Goal: Use online tool/utility

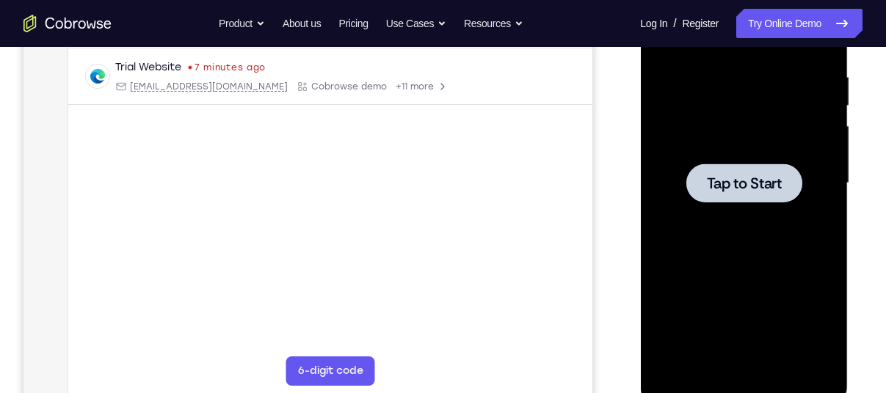
click at [724, 184] on span "Tap to Start" at bounding box center [743, 183] width 75 height 15
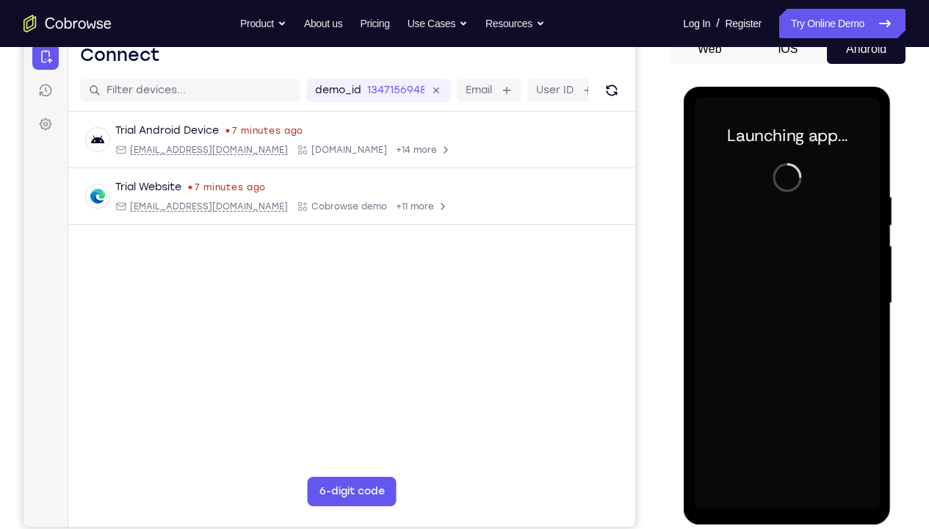
scroll to position [158, 0]
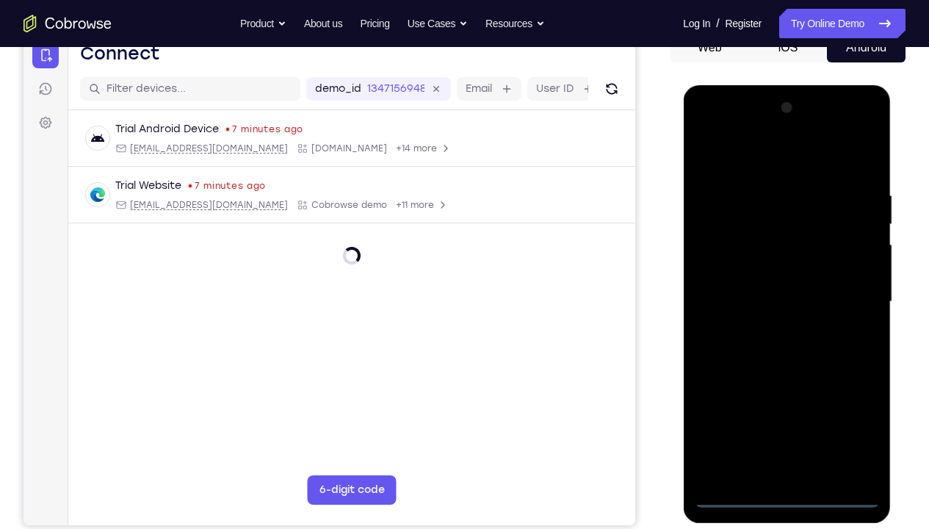
click at [786, 393] on div at bounding box center [786, 301] width 185 height 411
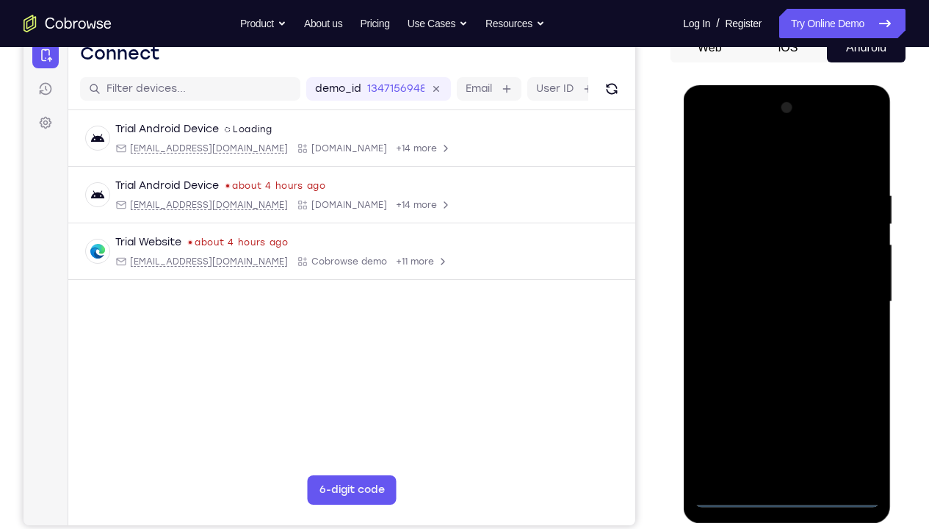
click at [846, 393] on div at bounding box center [786, 301] width 185 height 411
click at [721, 122] on div at bounding box center [786, 301] width 185 height 411
click at [852, 299] on div at bounding box center [786, 301] width 185 height 411
click at [769, 325] on div at bounding box center [786, 301] width 185 height 411
click at [755, 280] on div at bounding box center [786, 301] width 185 height 411
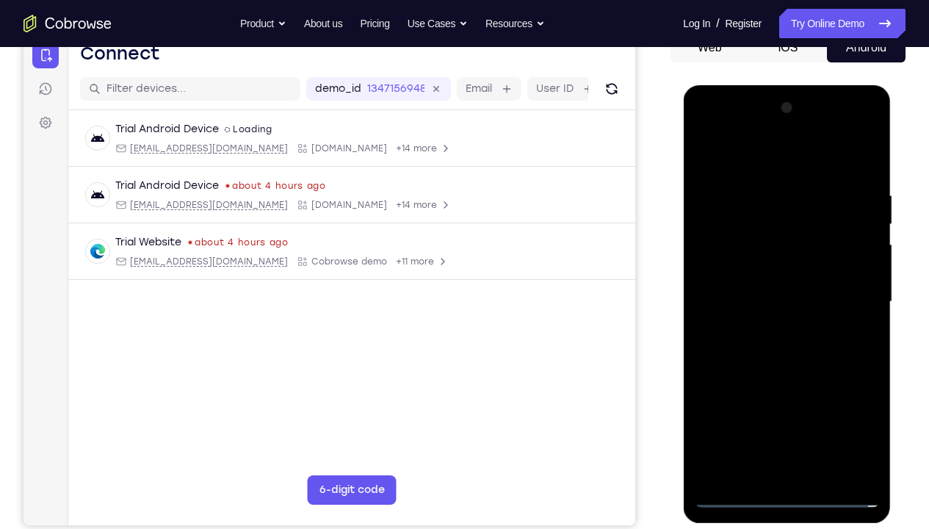
click at [705, 393] on div at bounding box center [786, 301] width 185 height 411
click at [711, 393] on div at bounding box center [786, 301] width 185 height 411
click at [807, 393] on div at bounding box center [786, 301] width 185 height 411
click at [863, 393] on div at bounding box center [786, 301] width 185 height 411
click at [711, 393] on div at bounding box center [786, 301] width 185 height 411
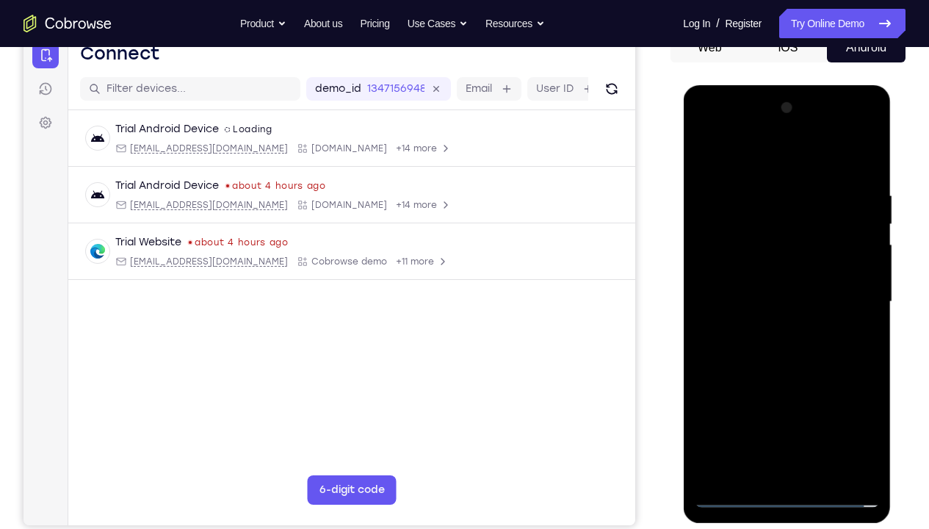
click at [711, 393] on div at bounding box center [786, 301] width 185 height 411
click at [802, 393] on div at bounding box center [786, 301] width 185 height 411
click at [836, 393] on div at bounding box center [786, 301] width 185 height 411
click at [736, 382] on div at bounding box center [786, 301] width 185 height 411
click at [747, 393] on div at bounding box center [786, 301] width 185 height 411
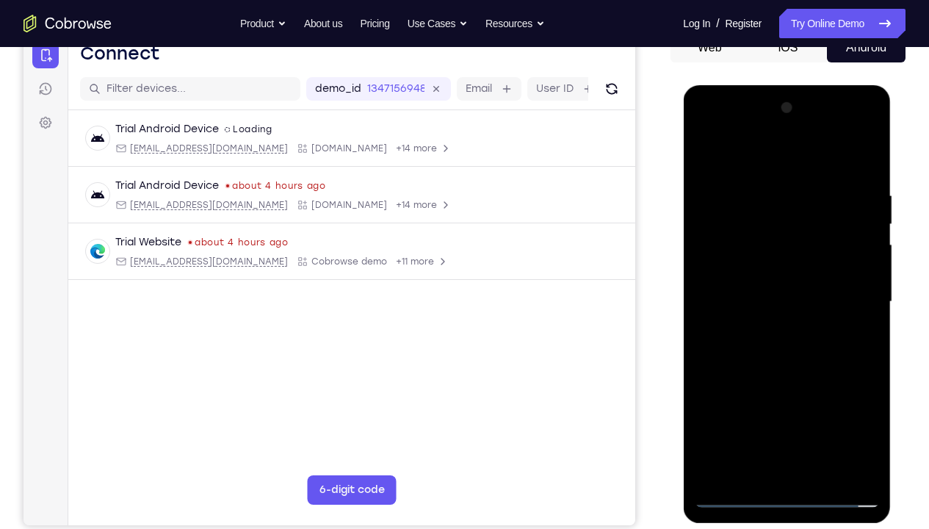
click at [704, 393] on div at bounding box center [786, 301] width 185 height 411
click at [742, 388] on div at bounding box center [786, 301] width 185 height 411
click at [863, 393] on div at bounding box center [786, 301] width 185 height 411
click at [846, 393] on div at bounding box center [786, 301] width 185 height 411
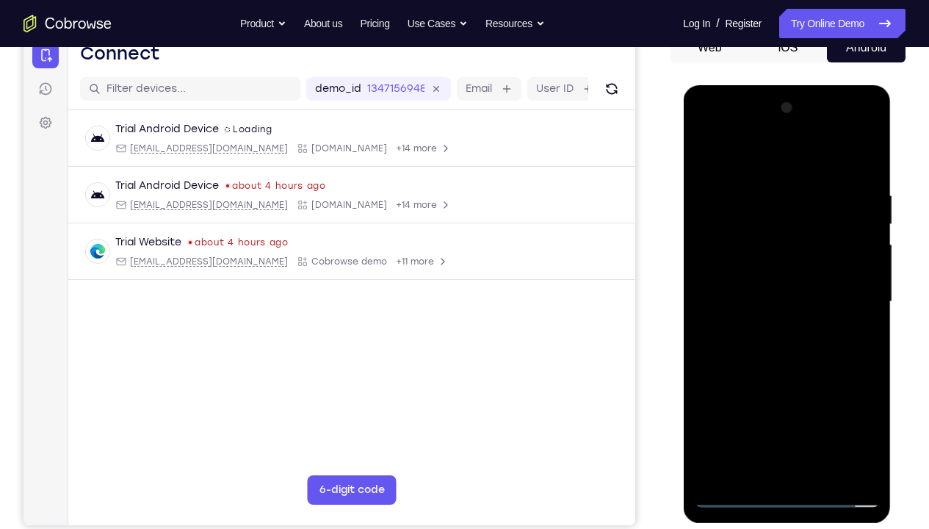
click at [805, 393] on div at bounding box center [786, 301] width 185 height 411
click at [863, 393] on div at bounding box center [786, 301] width 185 height 411
click at [713, 393] on div at bounding box center [786, 301] width 185 height 411
click at [722, 384] on div at bounding box center [786, 301] width 185 height 411
click at [711, 393] on div at bounding box center [786, 301] width 185 height 411
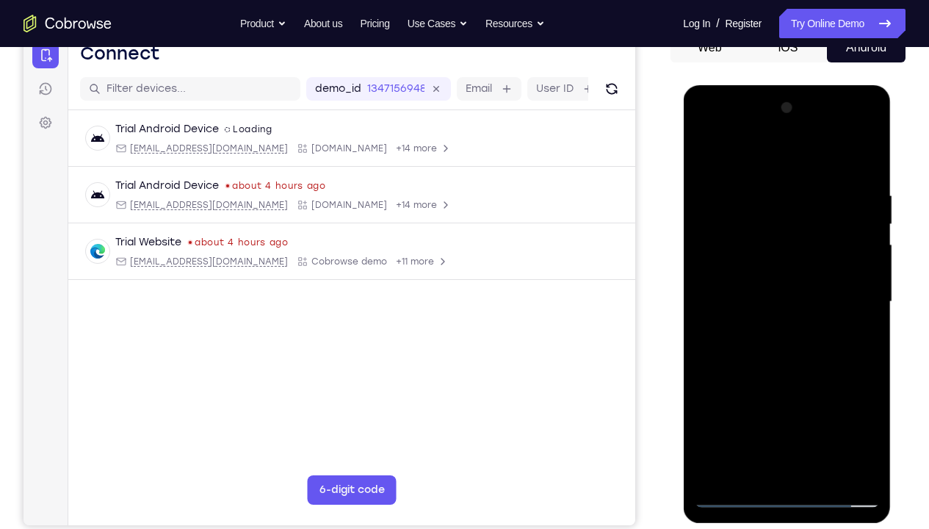
click at [826, 393] on div at bounding box center [786, 301] width 185 height 411
click at [794, 382] on div at bounding box center [786, 301] width 185 height 411
click at [741, 269] on div at bounding box center [786, 301] width 185 height 411
click at [706, 393] on div at bounding box center [786, 301] width 185 height 411
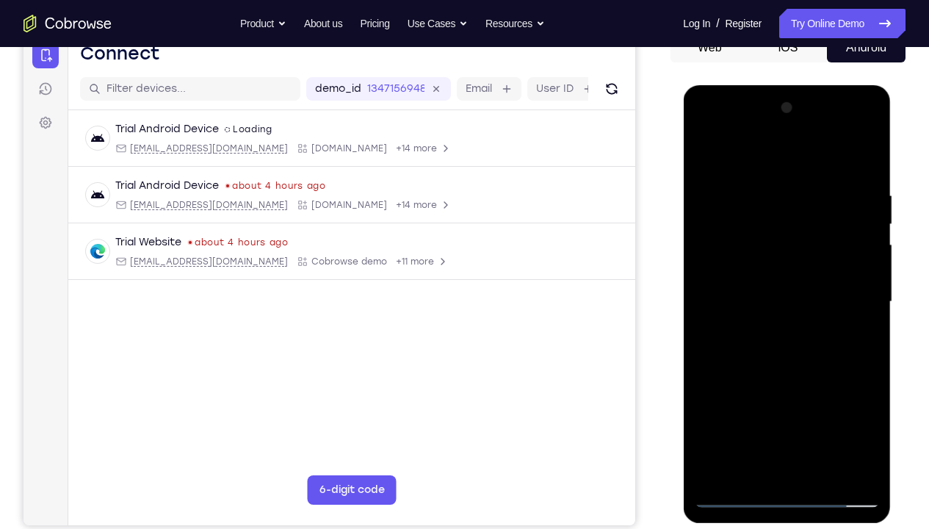
click at [706, 393] on div at bounding box center [786, 301] width 185 height 411
click at [769, 393] on div at bounding box center [786, 301] width 185 height 411
click at [772, 393] on div at bounding box center [786, 301] width 185 height 411
click at [844, 393] on div at bounding box center [786, 301] width 185 height 411
click at [861, 268] on div at bounding box center [786, 301] width 185 height 411
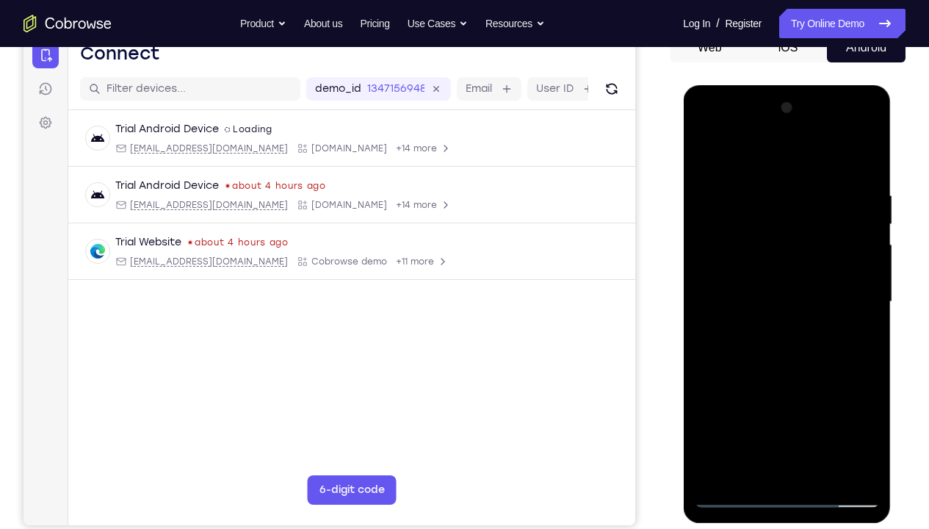
click at [795, 298] on div at bounding box center [786, 301] width 185 height 411
click at [812, 345] on div at bounding box center [786, 301] width 185 height 411
click at [766, 186] on div at bounding box center [786, 301] width 185 height 411
click at [829, 155] on div at bounding box center [786, 301] width 185 height 411
click at [863, 156] on div at bounding box center [786, 301] width 185 height 411
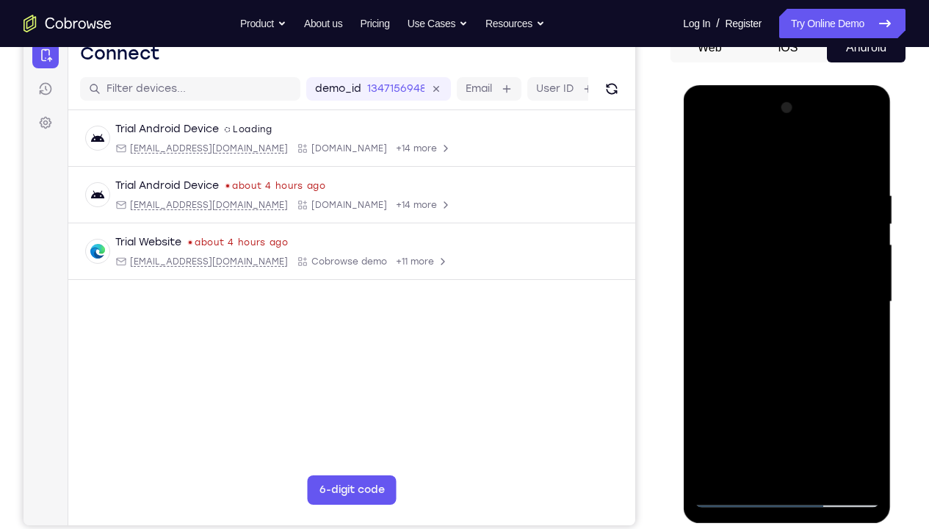
click at [866, 172] on div at bounding box center [786, 301] width 185 height 411
click at [864, 147] on div at bounding box center [786, 301] width 185 height 411
click at [706, 153] on div at bounding box center [786, 301] width 185 height 411
click at [813, 175] on div at bounding box center [786, 301] width 185 height 411
click at [857, 159] on div at bounding box center [786, 301] width 185 height 411
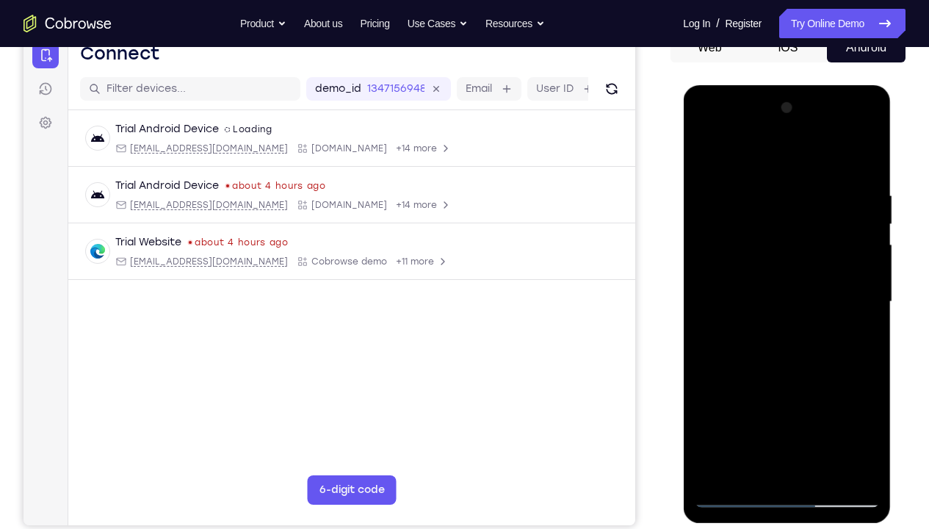
drag, startPoint x: 857, startPoint y: 181, endPoint x: 791, endPoint y: 177, distance: 65.5
click at [791, 177] on div at bounding box center [786, 301] width 185 height 411
drag, startPoint x: 822, startPoint y: 182, endPoint x: 786, endPoint y: 186, distance: 36.2
click at [786, 186] on div at bounding box center [786, 301] width 185 height 411
click at [802, 185] on div at bounding box center [786, 301] width 185 height 411
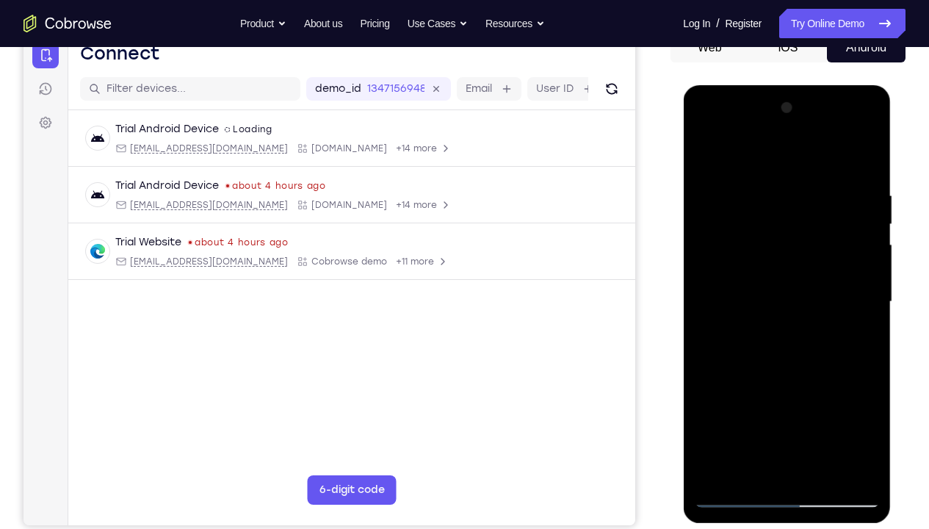
click at [864, 159] on div at bounding box center [786, 301] width 185 height 411
click at [866, 369] on div at bounding box center [786, 301] width 185 height 411
click at [877, 336] on div at bounding box center [786, 301] width 185 height 411
click at [872, 336] on div at bounding box center [786, 301] width 185 height 411
click at [870, 335] on div at bounding box center [786, 301] width 185 height 411
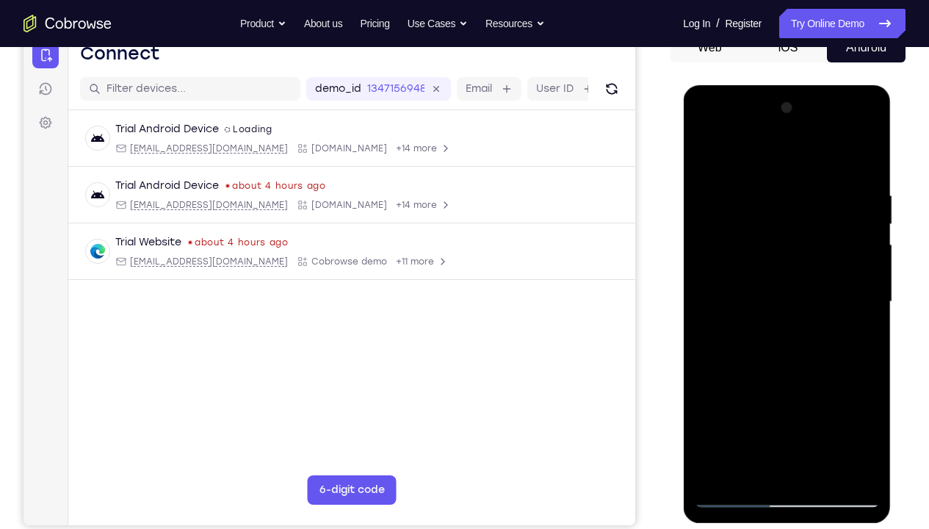
click at [817, 393] on div at bounding box center [786, 301] width 185 height 411
click at [825, 393] on div at bounding box center [786, 301] width 185 height 411
click at [823, 393] on div at bounding box center [786, 301] width 185 height 411
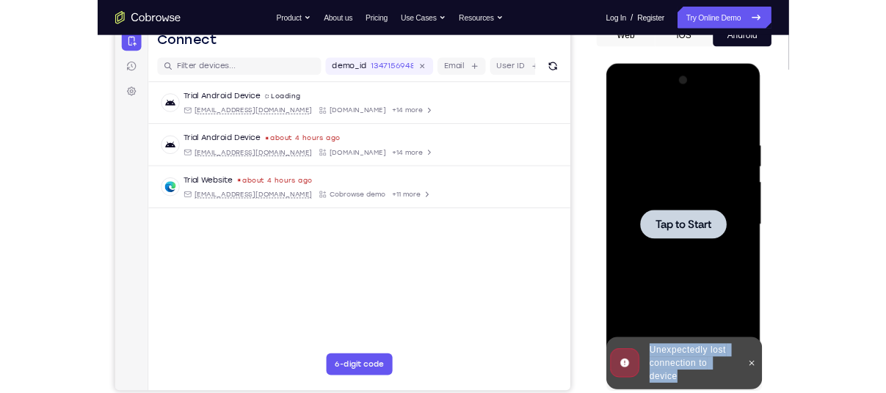
scroll to position [0, 0]
